Goal: Find specific page/section: Find specific page/section

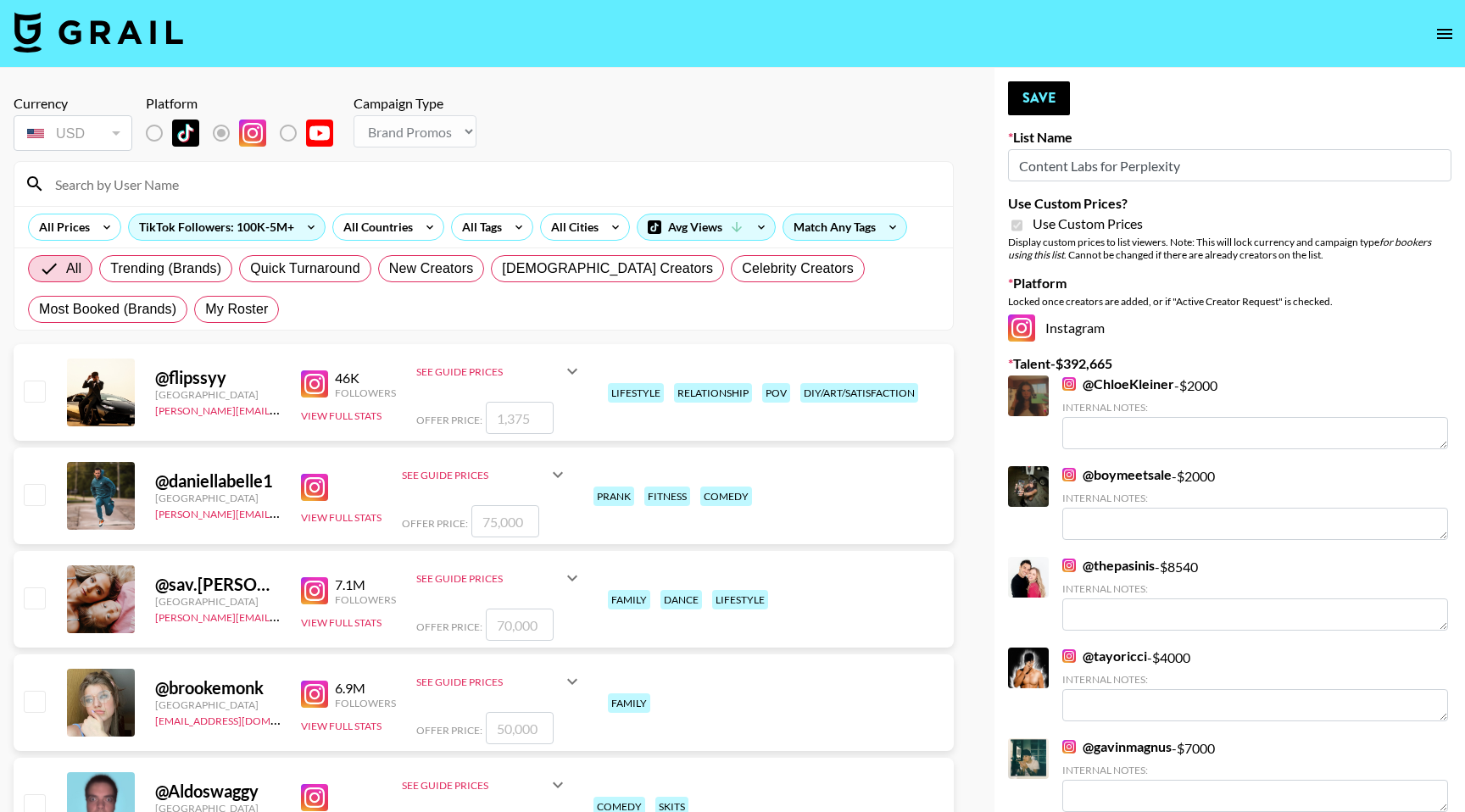
select select "Brand"
click at [172, 194] on input at bounding box center [494, 184] width 897 height 27
click at [212, 309] on span "My Roster" at bounding box center [236, 309] width 63 height 21
click at [205, 309] on input "My Roster" at bounding box center [205, 309] width 0 height 0
radio input "true"
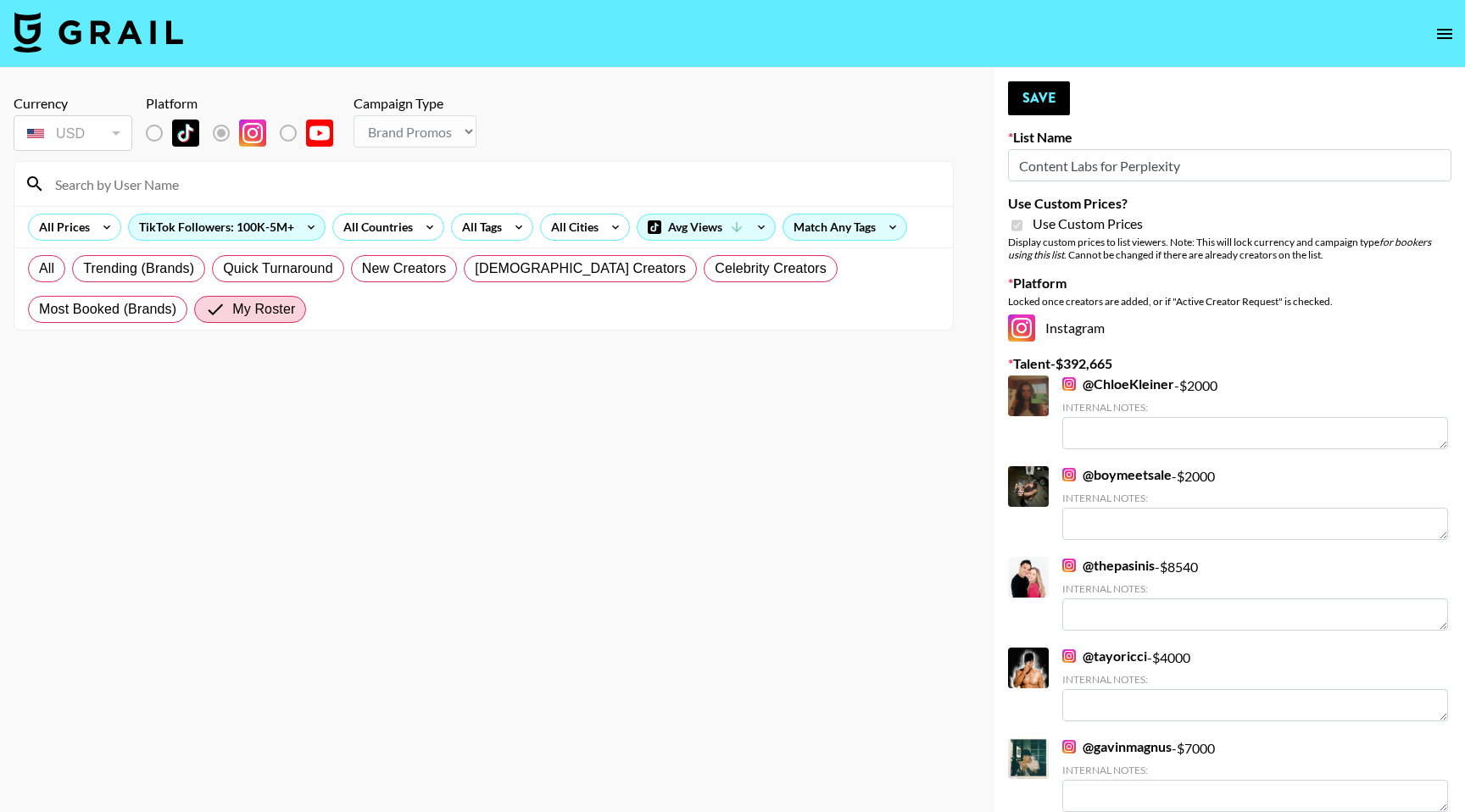
click at [155, 187] on input at bounding box center [494, 184] width 897 height 27
click at [221, 137] on label "List locked to Instagram." at bounding box center [234, 133] width 63 height 36
click at [160, 174] on input at bounding box center [494, 184] width 897 height 27
